Goal: Information Seeking & Learning: Learn about a topic

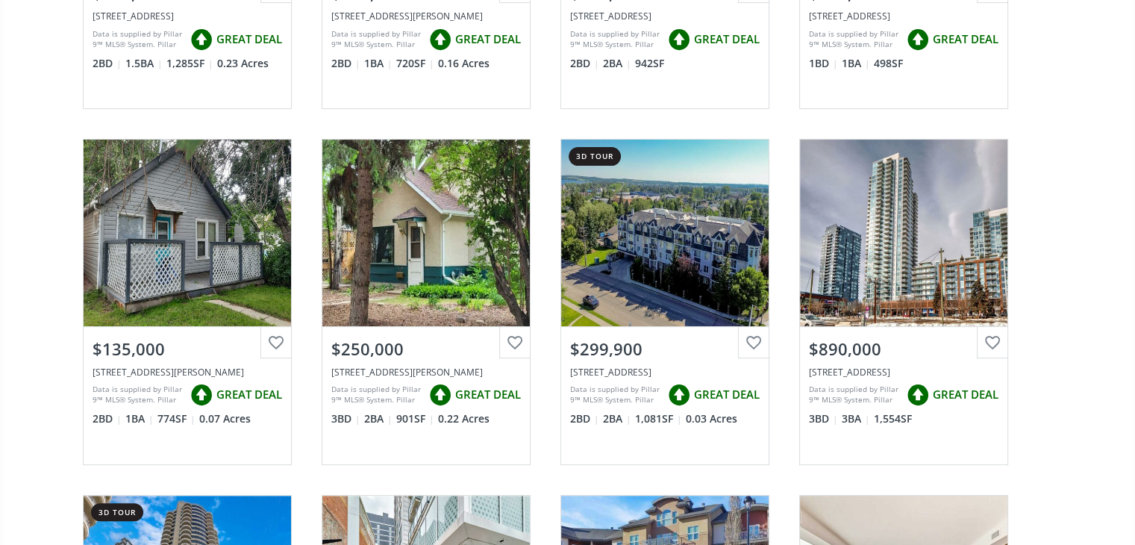
scroll to position [425, 0]
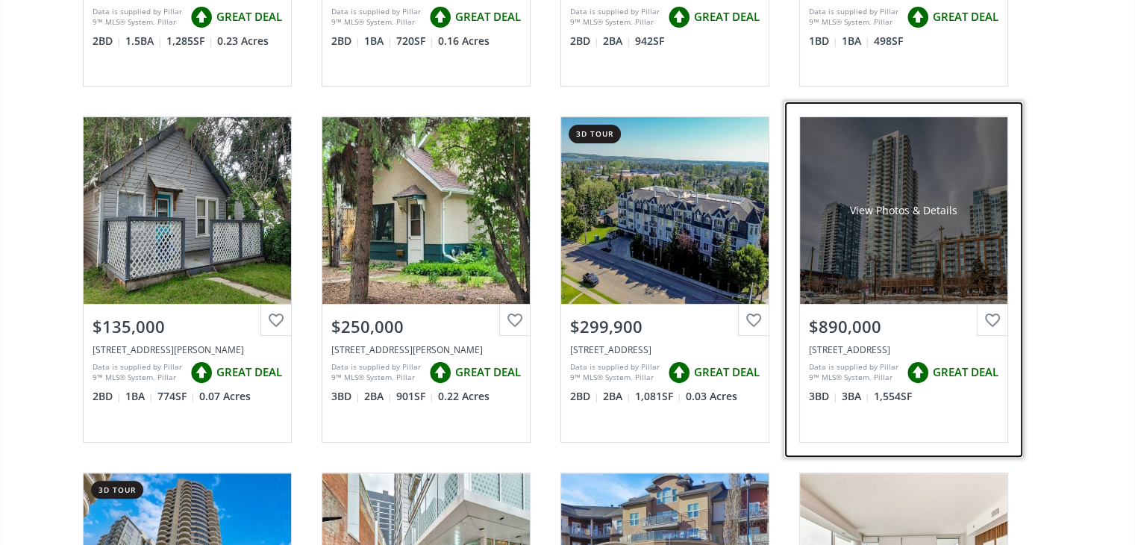
click at [948, 259] on div "View Photos & Details" at bounding box center [903, 210] width 207 height 187
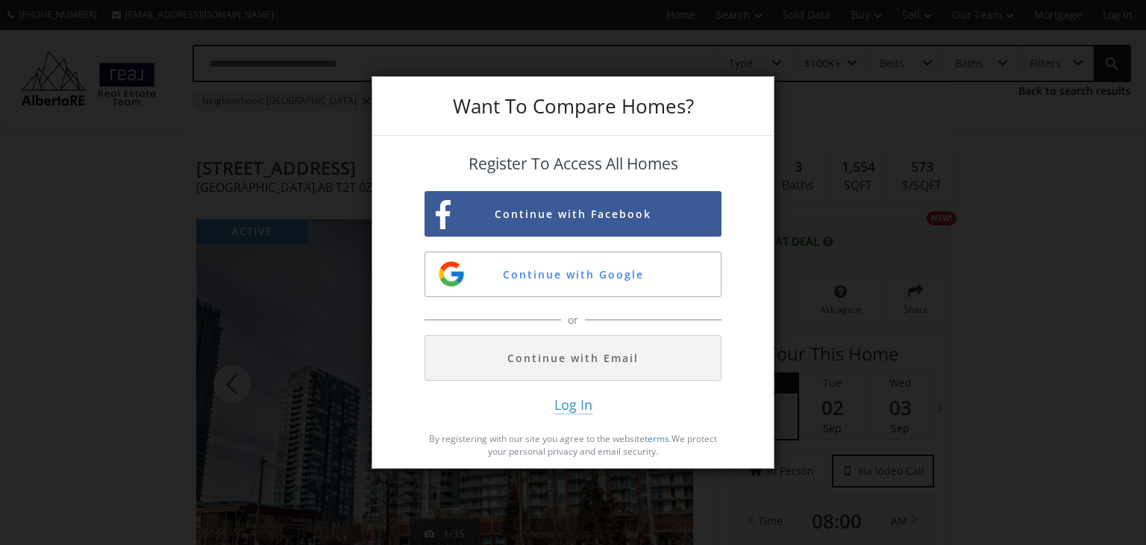
click at [104, 107] on div "Want To Compare Homes? Register To Access All Homes Continue with Facebook Cont…" at bounding box center [573, 272] width 1146 height 545
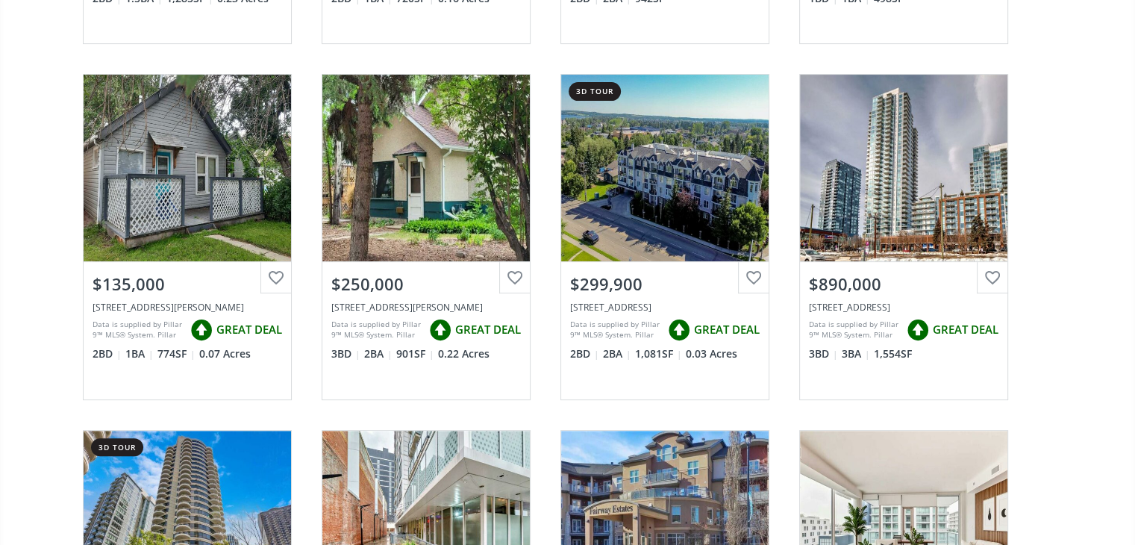
scroll to position [478, 0]
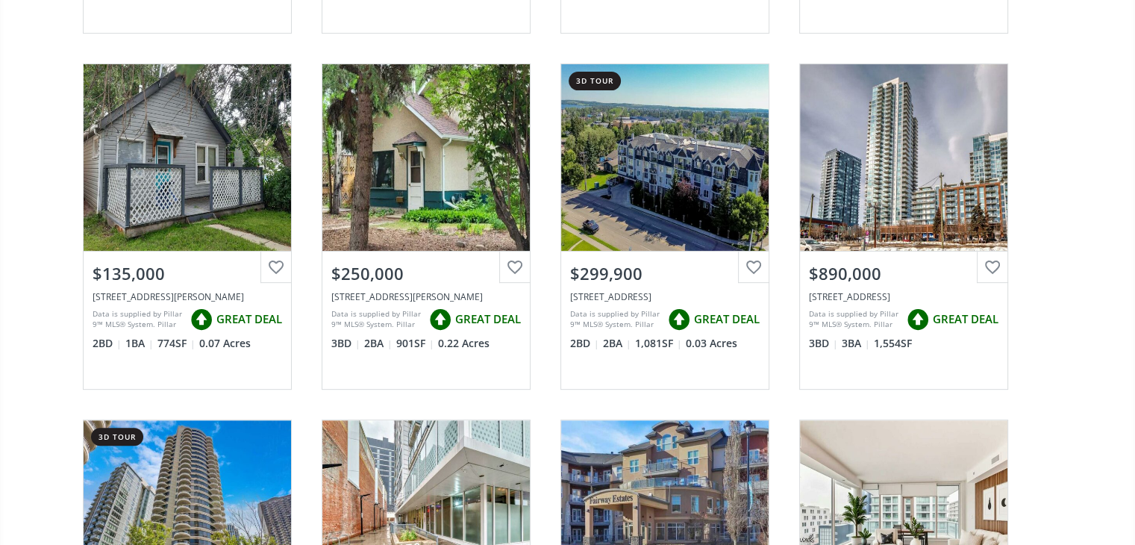
scroll to position [1000, 0]
